Goal: Task Accomplishment & Management: Complete application form

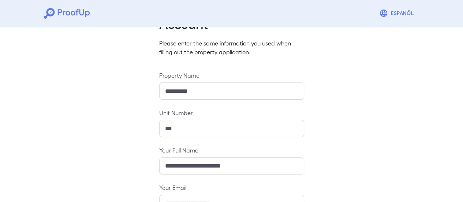
scroll to position [130, 0]
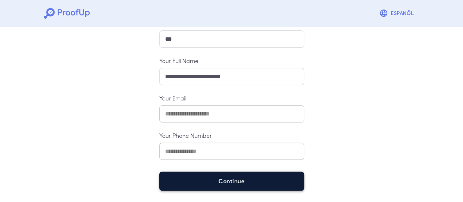
click at [223, 177] on button "Continue" at bounding box center [231, 180] width 145 height 19
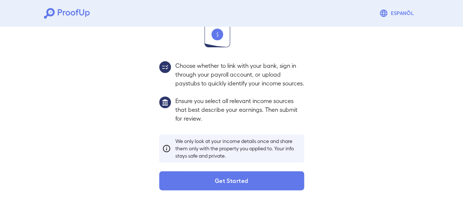
scroll to position [119, 0]
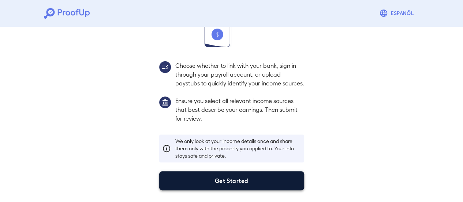
click at [261, 176] on button "Get Started" at bounding box center [231, 180] width 145 height 19
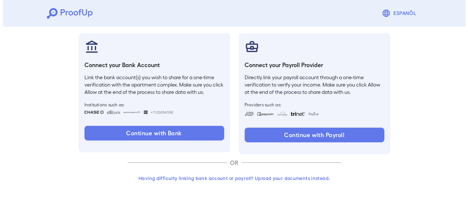
scroll to position [78, 0]
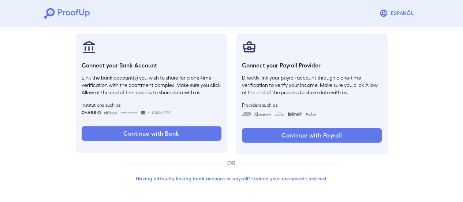
click at [282, 178] on button "Having difficulty linking bank account or payroll? Upload your documents instea…" at bounding box center [232, 178] width 214 height 13
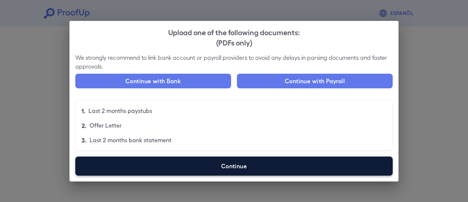
click at [263, 165] on label "Continue" at bounding box center [234, 165] width 318 height 19
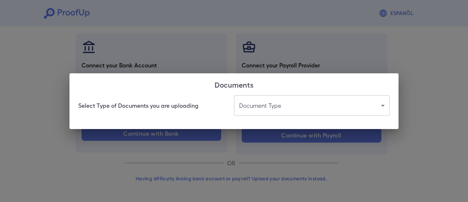
click at [277, 107] on body "Espanõl Go back How Would You Like to Verify Your Income? There are multiple wa…" at bounding box center [234, 62] width 468 height 280
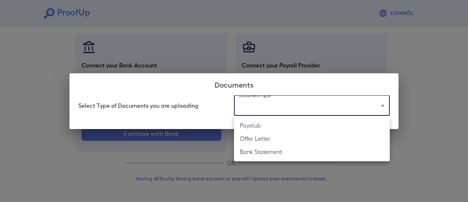
click at [275, 150] on li "Bank Statement" at bounding box center [312, 151] width 156 height 13
type input "**********"
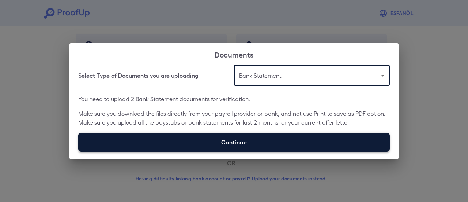
click at [189, 137] on label "Continue" at bounding box center [234, 141] width 312 height 19
click at [79, 151] on input "Continue" at bounding box center [78, 151] width 0 height 0
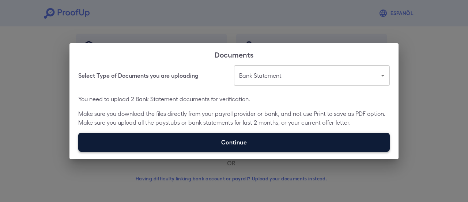
type input "**********"
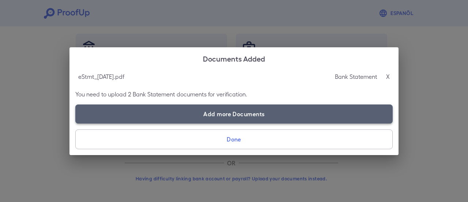
click at [210, 115] on label "Add more Documents" at bounding box center [234, 113] width 318 height 19
click at [76, 123] on input "Add more Documents" at bounding box center [75, 123] width 0 height 0
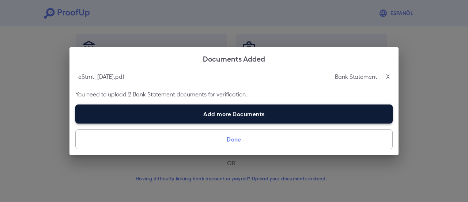
type input "**********"
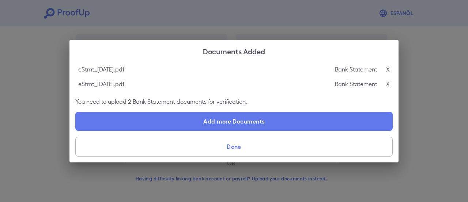
click at [273, 149] on button "Done" at bounding box center [234, 147] width 318 height 20
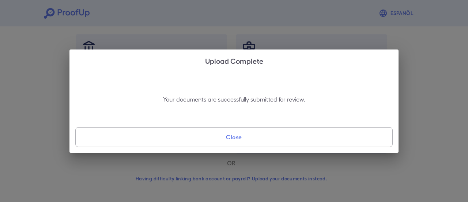
click at [273, 138] on button "Close" at bounding box center [234, 137] width 318 height 20
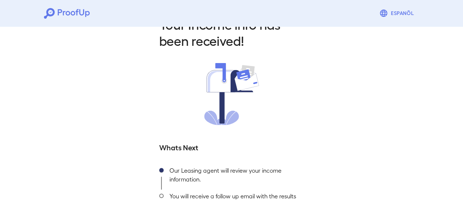
scroll to position [79, 0]
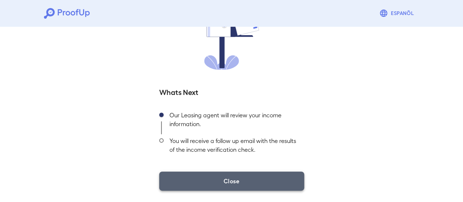
click at [271, 177] on button "Close" at bounding box center [231, 180] width 145 height 19
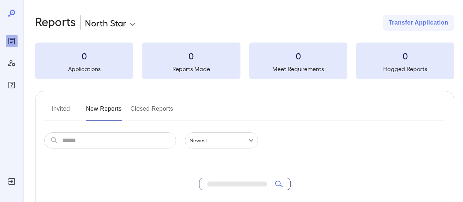
scroll to position [73, 0]
